Goal: Transaction & Acquisition: Purchase product/service

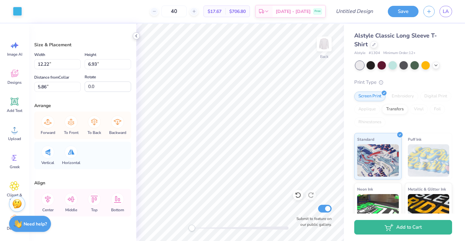
click at [139, 36] on icon at bounding box center [136, 35] width 5 height 5
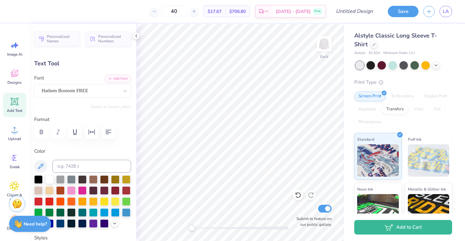
scroll to position [0, 0]
type textarea "Alpha O"
type input "-17.1"
type input "9.44"
type input "6.24"
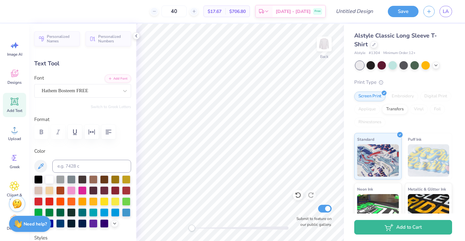
type input "4.86"
type input "0.0"
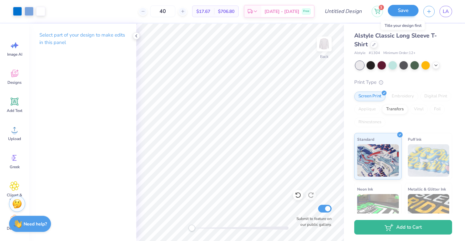
click at [400, 13] on button "Save" at bounding box center [403, 10] width 31 height 11
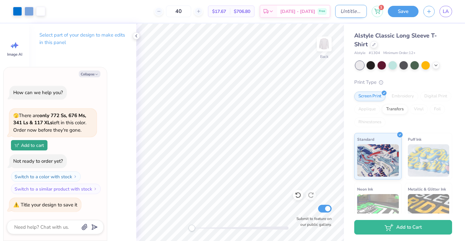
type textarea "x"
click at [337, 16] on input "Design Title" at bounding box center [351, 11] width 32 height 13
type input "A"
type textarea "x"
type input "AO"
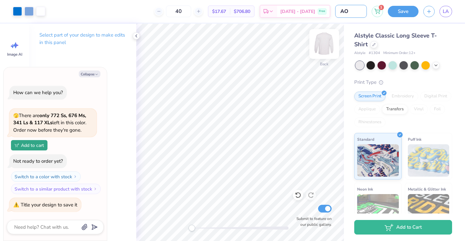
type textarea "x"
type input "AOi"
type textarea "x"
type input "AOii"
type textarea "x"
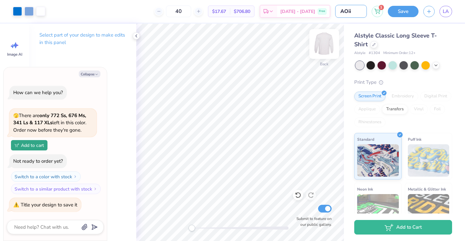
type input "AOi"
type textarea "x"
type input "AO"
type textarea "x"
type input "AOI"
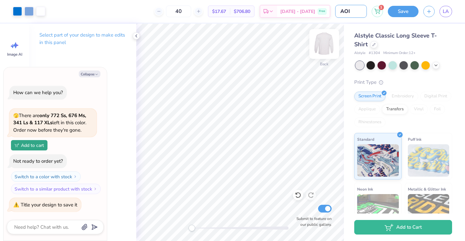
type textarea "x"
type input "AOII"
type textarea "x"
type input "AOII"
type textarea "x"
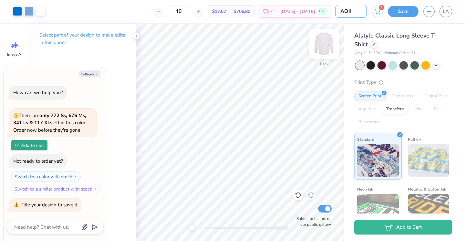
type input "AOII G"
type textarea "x"
type input "AOII Go"
type textarea "x"
type input "AOII Goe"
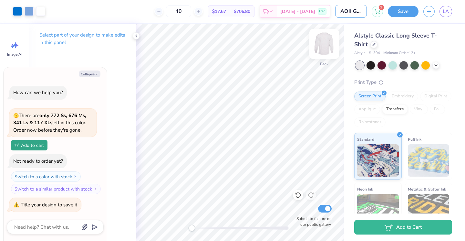
type textarea "x"
type input "AOII Goes"
type textarea "x"
type input "AOII Goes"
type textarea "x"
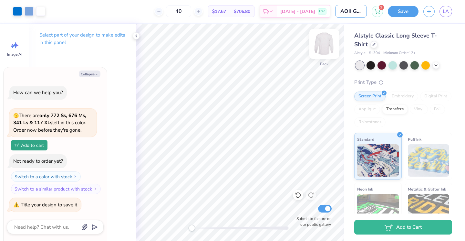
type input "AOII Goes B"
type textarea "x"
type input "AOII Goes Bl"
type textarea "x"
type input "AOII Goes Blu"
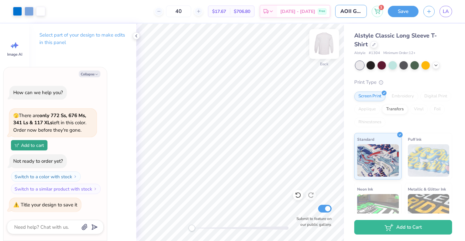
type textarea "x"
type input "AOII Goes Blue"
type textarea "x"
type input "AOII Goes Blue"
type textarea "x"
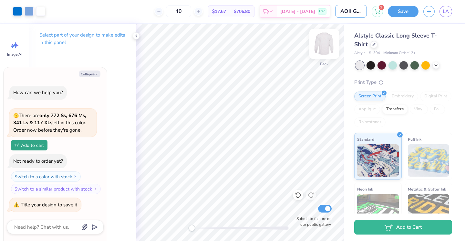
type input "AOII Goes Blue F"
type textarea "x"
type input "AOII Goes Blue Fl"
type textarea "x"
type input "AOII Goes Blue Flo"
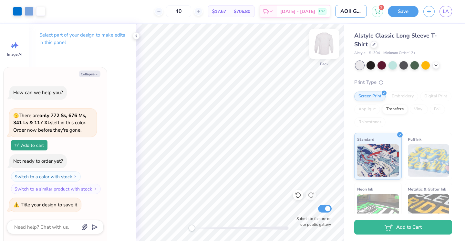
type textarea "x"
type input "AOII Goes Blue Flow"
type textarea "x"
type input "AOII Goes Blue Flowe"
type textarea "x"
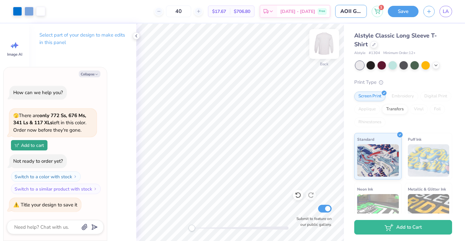
type input "AOII Goes Blue Flower"
type textarea "x"
type input "AOII Goes Blue Flower"
type textarea "x"
type input "AOII Goes Blue Flower"
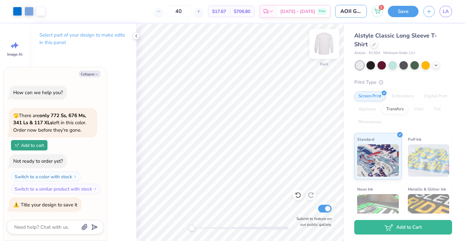
type textarea "x"
type input "AOII Goes Blue Flower"
click at [399, 13] on button "Save" at bounding box center [403, 11] width 31 height 11
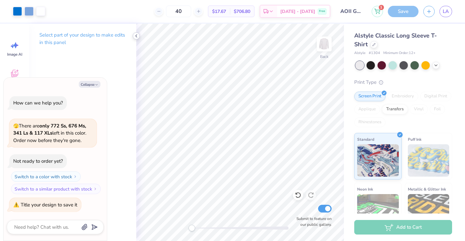
click at [135, 37] on icon at bounding box center [136, 35] width 5 height 5
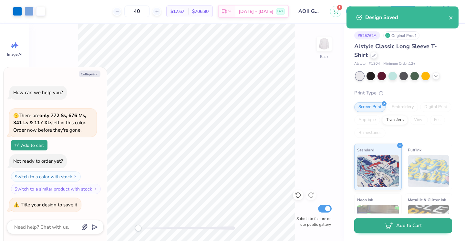
click at [369, 225] on button "Add to Cart" at bounding box center [403, 225] width 98 height 15
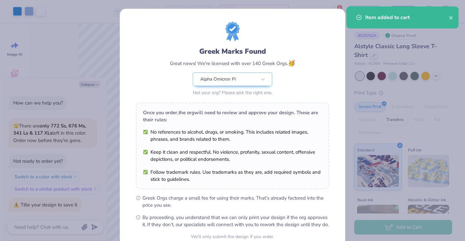
click at [343, 14] on div "Greek Marks Found Great news! We're licensed with over 140 Greek Orgs. 🥳 Alpha …" at bounding box center [233, 148] width 226 height 278
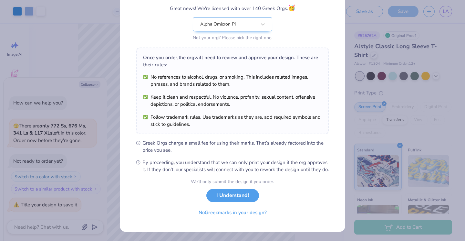
scroll to position [62, 0]
click at [244, 200] on button "I Understand!" at bounding box center [232, 193] width 53 height 13
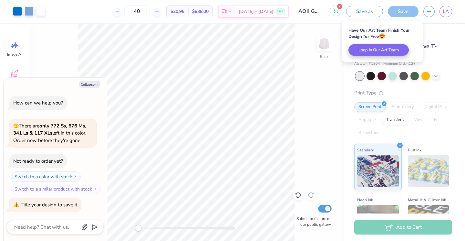
click at [337, 13] on icon at bounding box center [336, 10] width 6 height 5
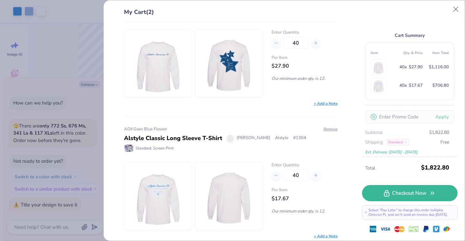
scroll to position [38, 0]
click at [329, 128] on button "Remove" at bounding box center [330, 129] width 15 height 6
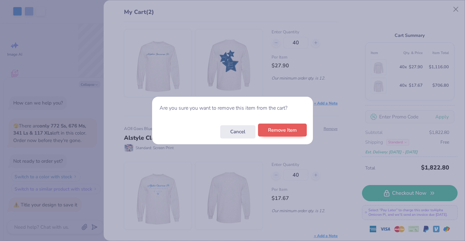
click at [279, 132] on button "Remove Item" at bounding box center [282, 129] width 49 height 13
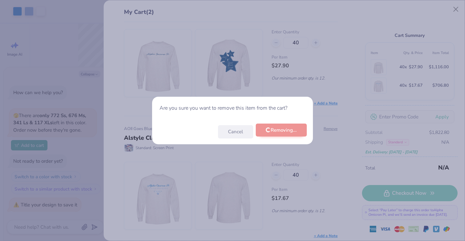
type textarea "x"
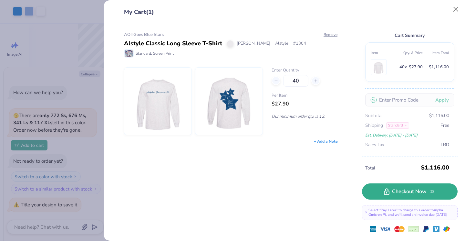
click at [386, 188] on icon at bounding box center [386, 191] width 5 height 7
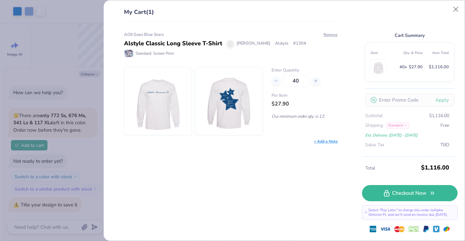
click at [153, 34] on div "AOII Goes Blue Stars" at bounding box center [231, 35] width 214 height 6
click at [164, 51] on span "Standard: Screen Print" at bounding box center [155, 53] width 38 height 6
click at [403, 126] on div "Standard" at bounding box center [397, 125] width 23 height 6
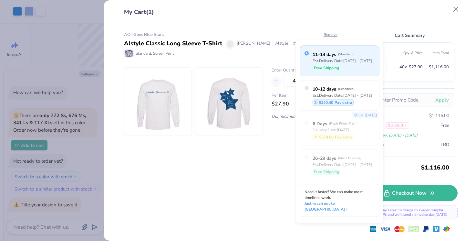
click at [426, 131] on div "Subtotal $1,116.00 Shipping Standard Free Est. Delivery: Oct 9 - 12 Sales Tax T…" at bounding box center [409, 130] width 89 height 36
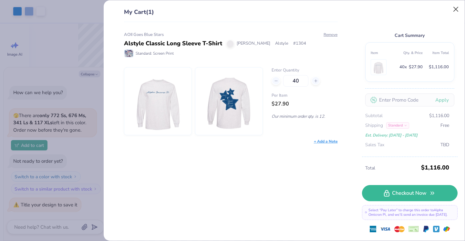
click at [452, 10] on button "Close" at bounding box center [456, 9] width 12 height 12
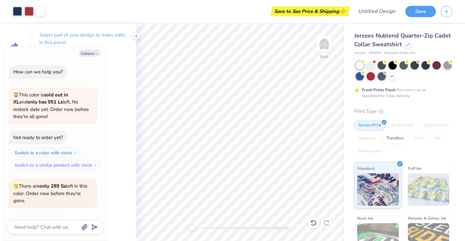
scroll to position [73, 0]
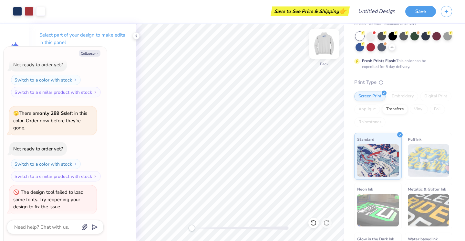
click at [327, 46] on img at bounding box center [324, 44] width 26 height 26
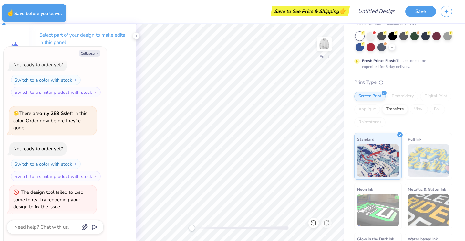
type textarea "x"
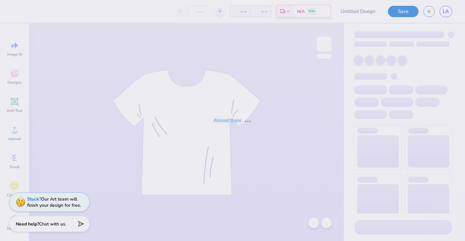
type input "AOII Goes Blue Flower"
type input "4"
